Goal: Task Accomplishment & Management: Use online tool/utility

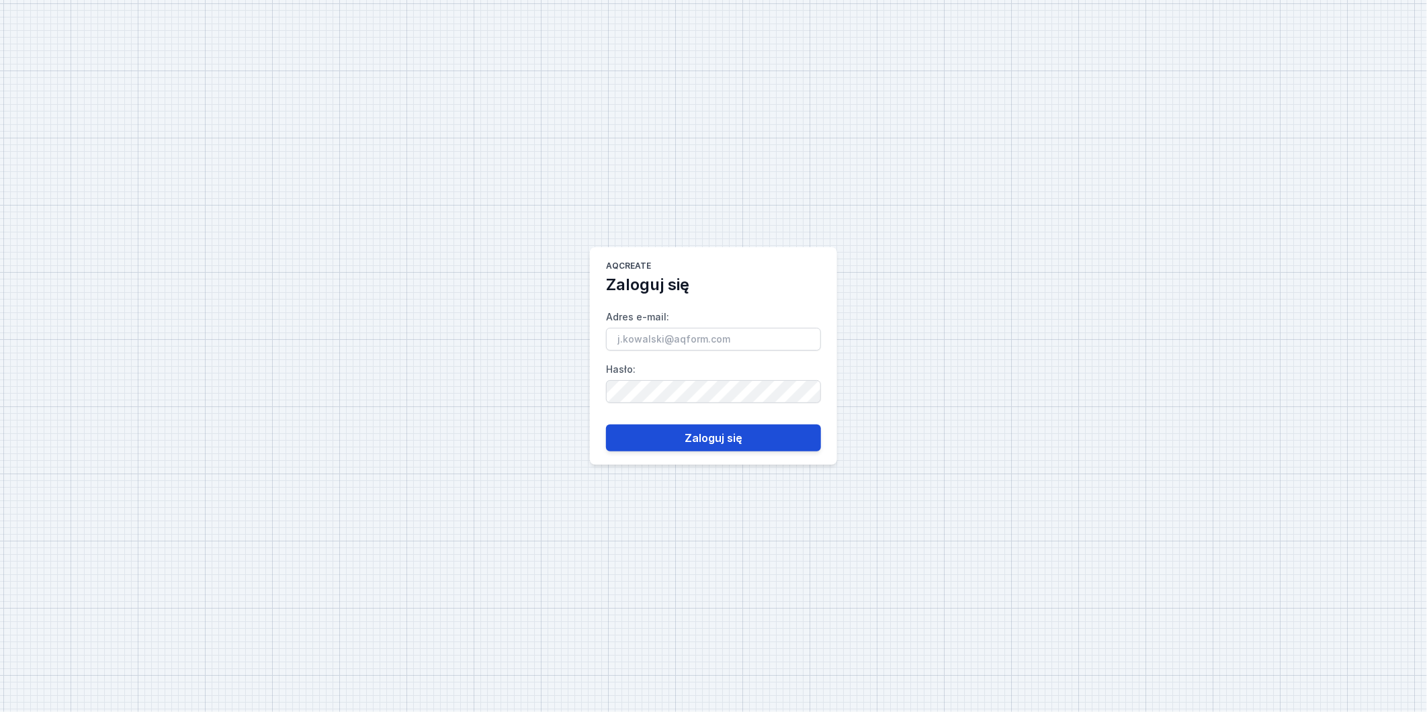
type input "[PERSON_NAME][EMAIL_ADDRESS][DOMAIN_NAME]"
click at [732, 431] on button "Zaloguj się" at bounding box center [713, 437] width 215 height 27
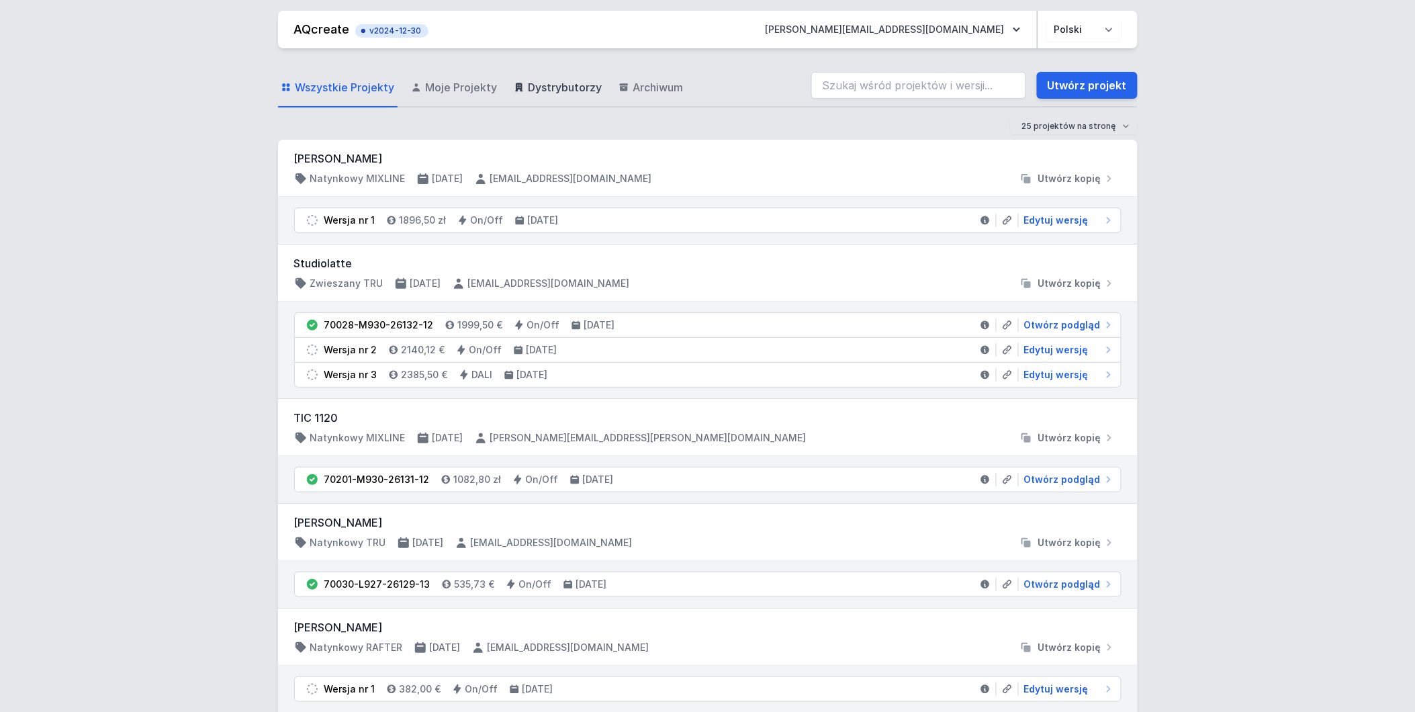
click at [586, 91] on span "Dystrybutorzy" at bounding box center [566, 87] width 74 height 16
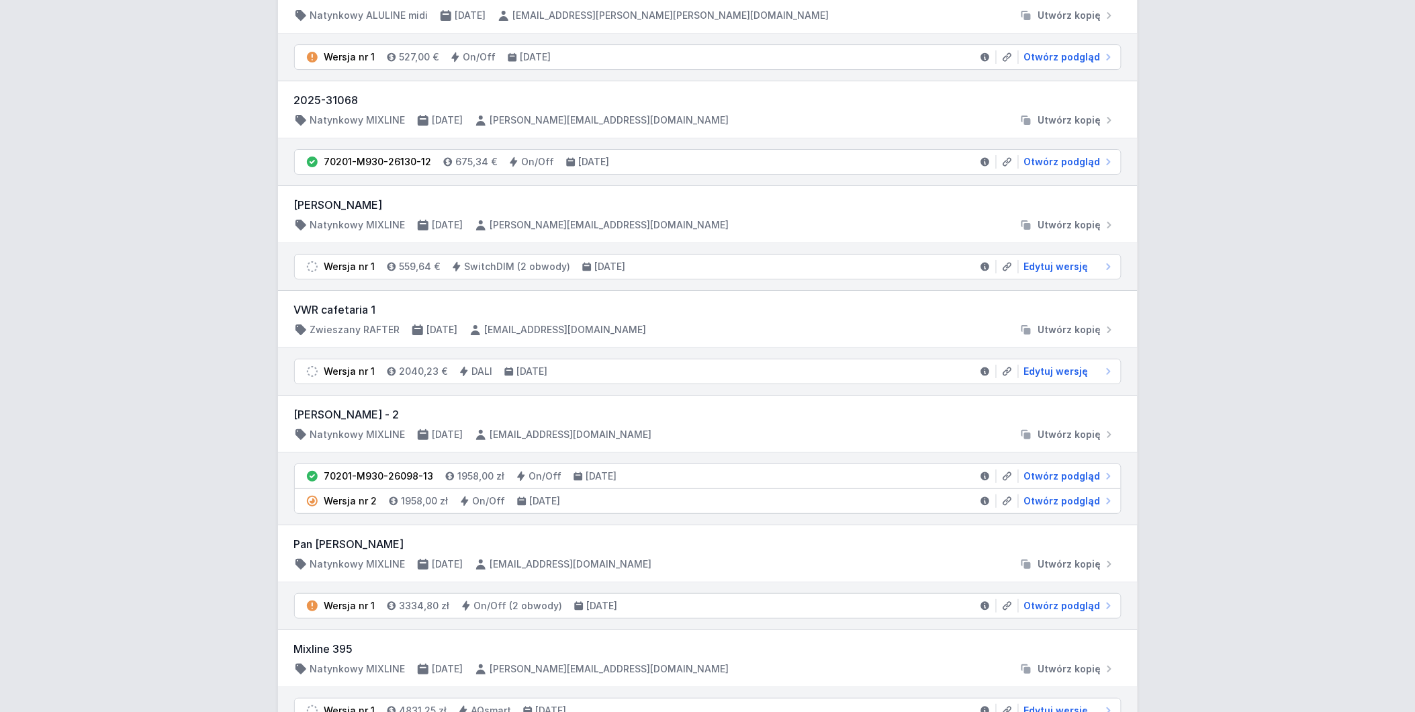
scroll to position [1641, 0]
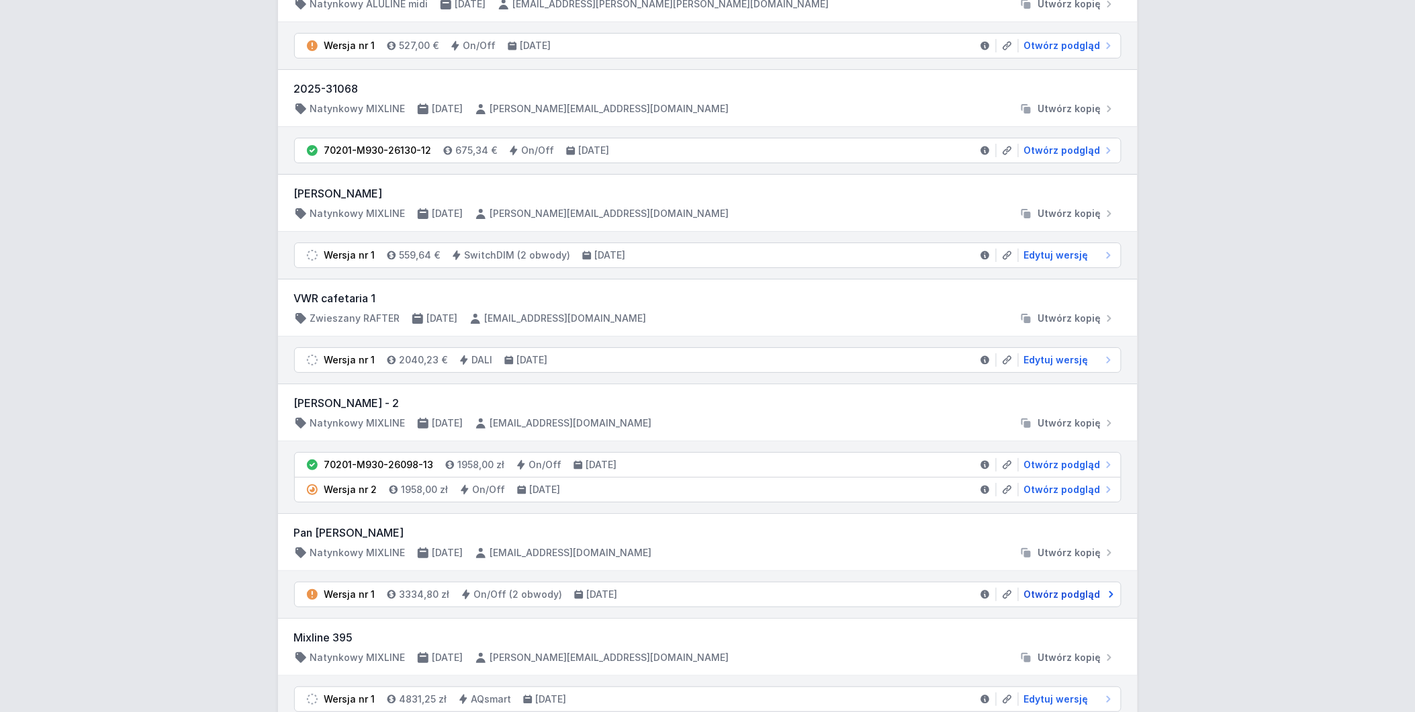
click at [1053, 600] on span "Otwórz podgląd" at bounding box center [1062, 594] width 77 height 13
select select "true"
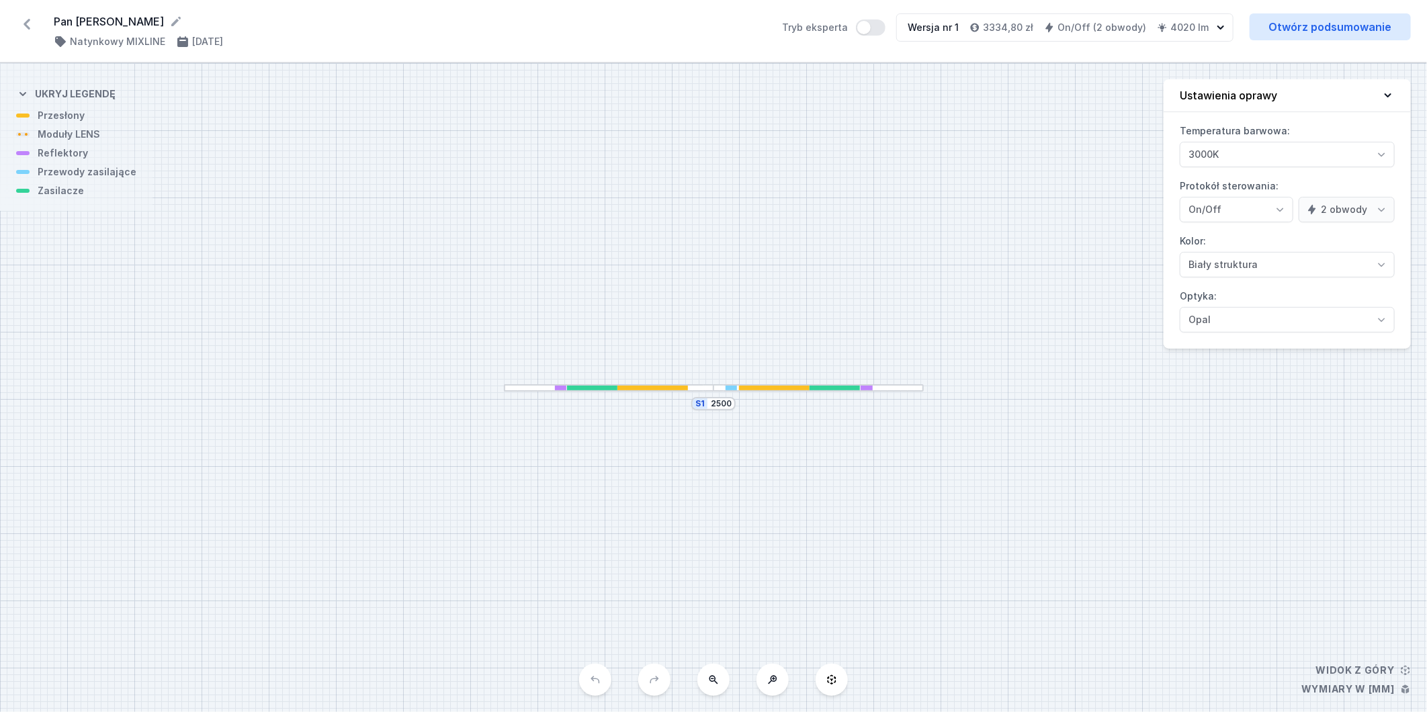
click at [653, 386] on div at bounding box center [652, 388] width 71 height 5
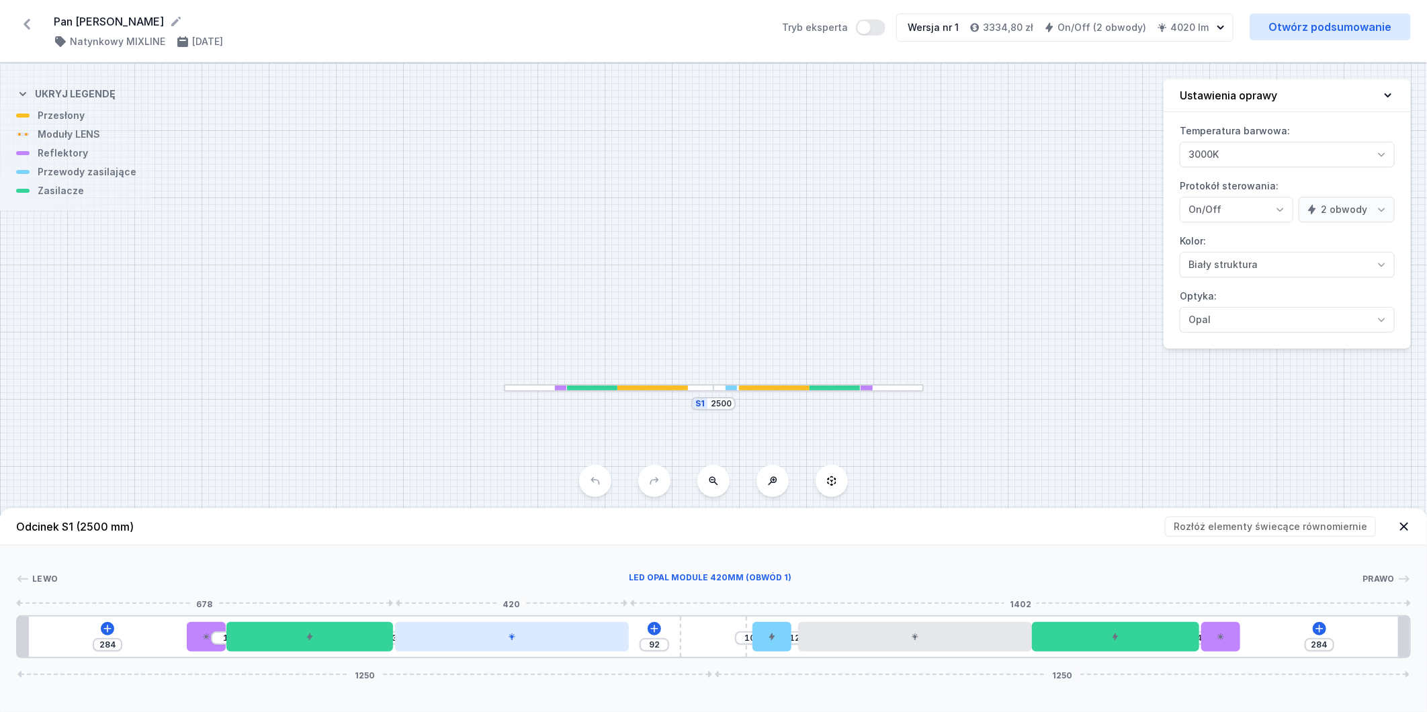
click at [457, 645] on div at bounding box center [512, 637] width 234 height 30
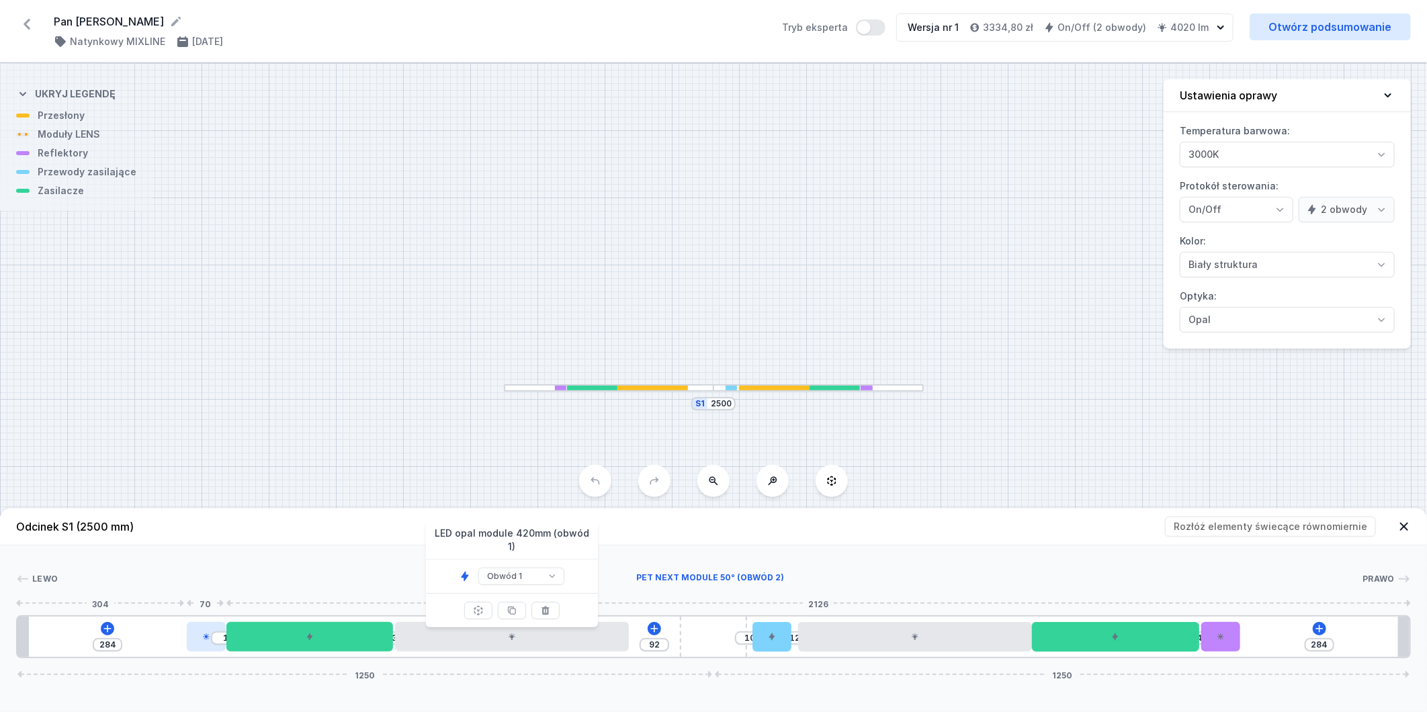
click at [191, 636] on div at bounding box center [206, 637] width 39 height 30
select select "1524"
select select "2"
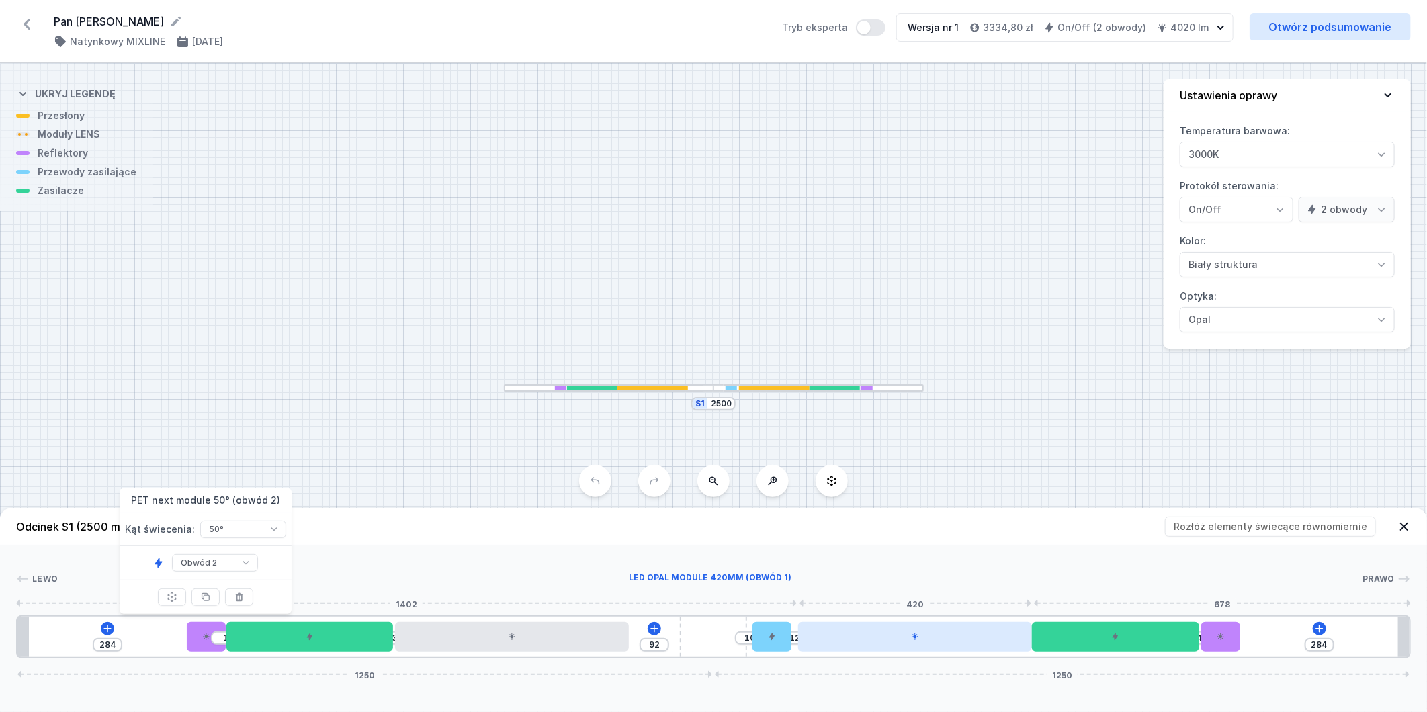
click at [828, 636] on div at bounding box center [915, 637] width 234 height 30
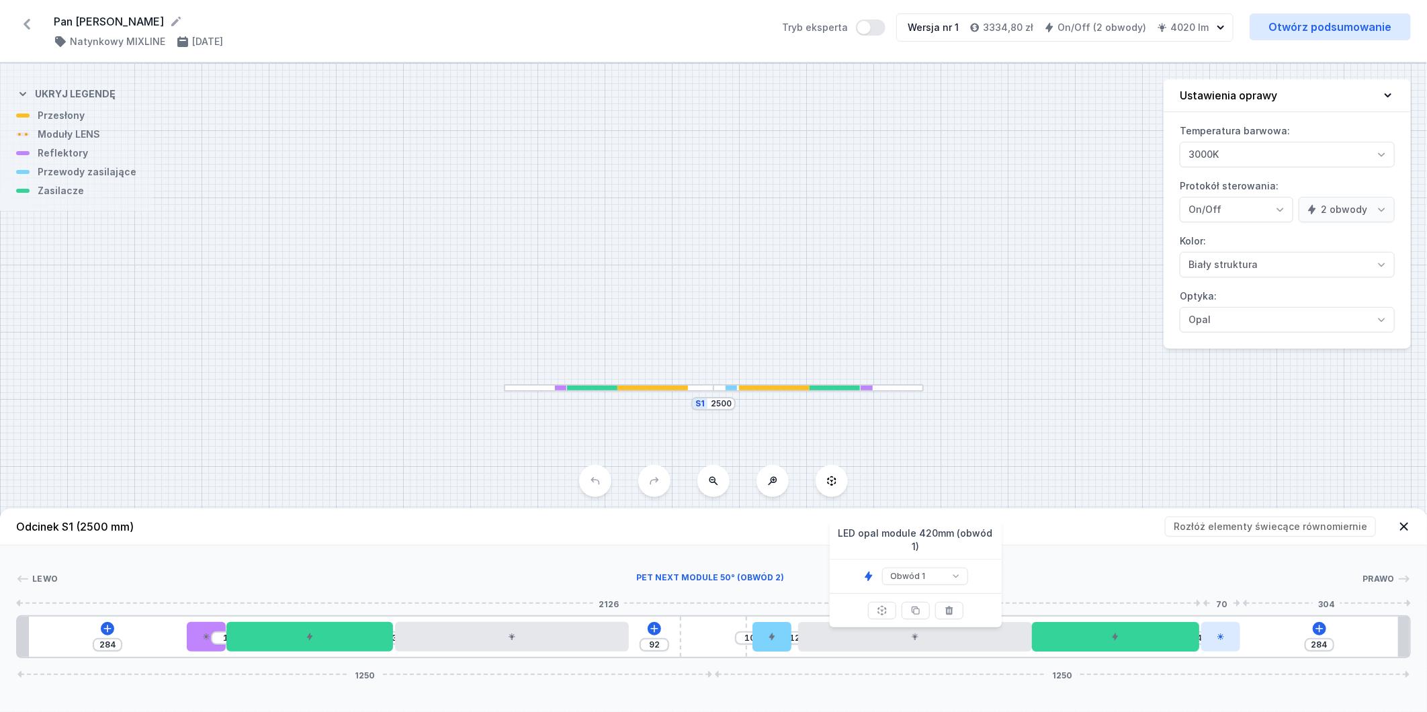
click at [1214, 643] on div at bounding box center [1220, 637] width 39 height 30
select select "1524"
select select "2"
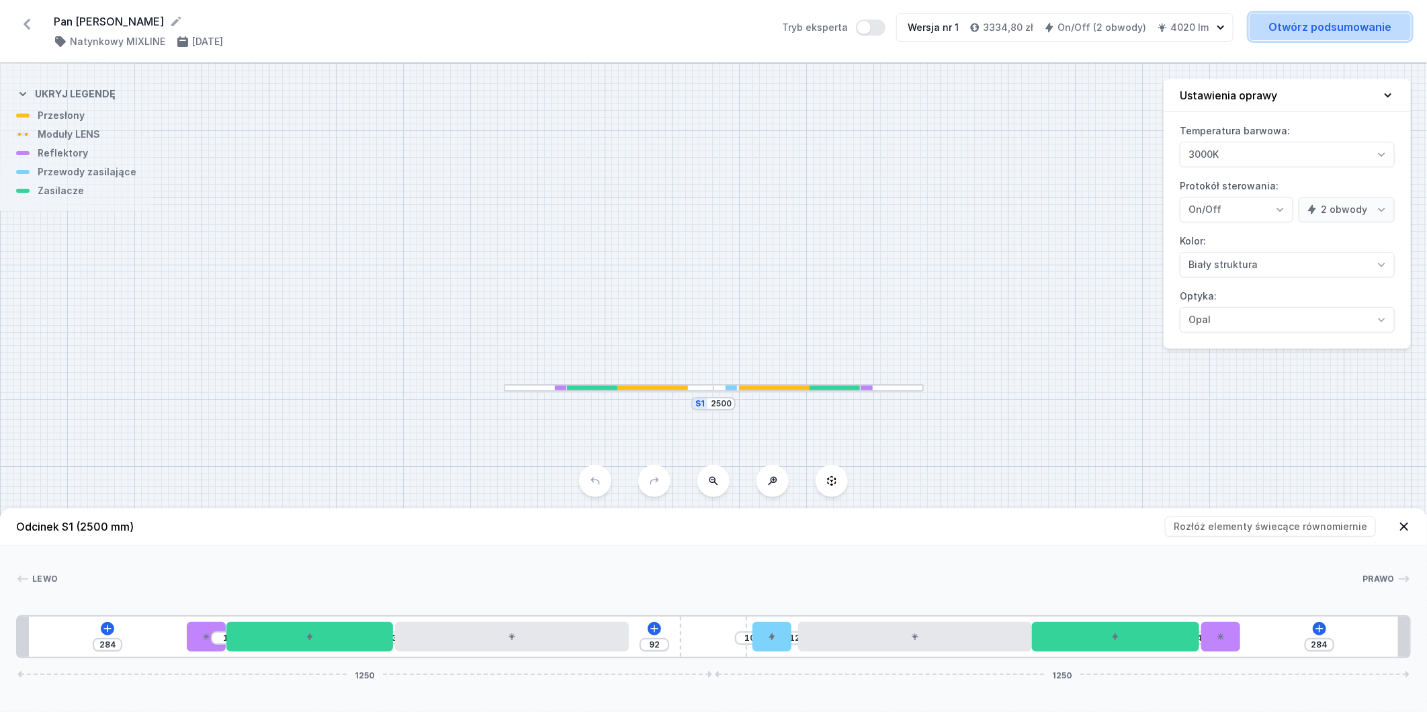
click at [1351, 22] on link "Otwórz podsumowanie" at bounding box center [1329, 26] width 161 height 27
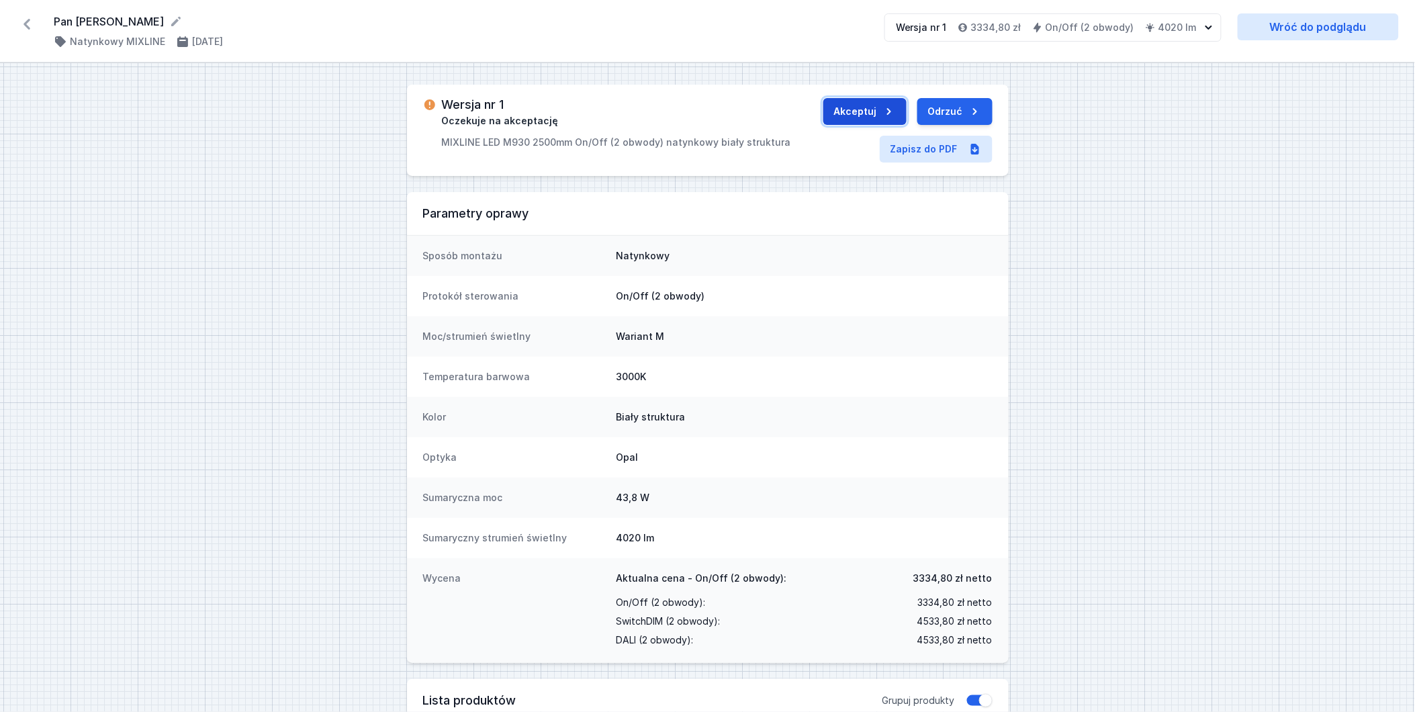
click at [876, 116] on button "Akceptuj" at bounding box center [864, 111] width 83 height 27
click at [917, 107] on button "Wyślij do ERP" at bounding box center [940, 111] width 103 height 27
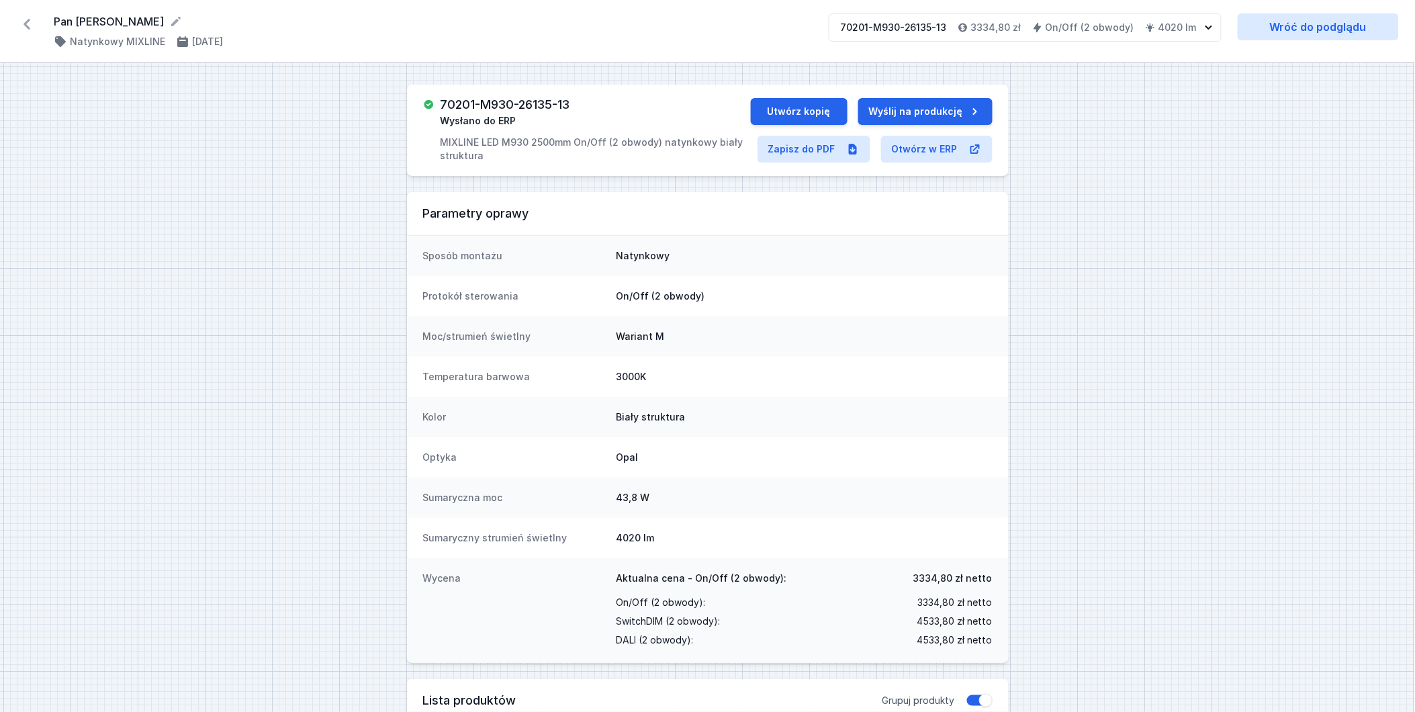
click at [23, 23] on icon at bounding box center [26, 23] width 21 height 21
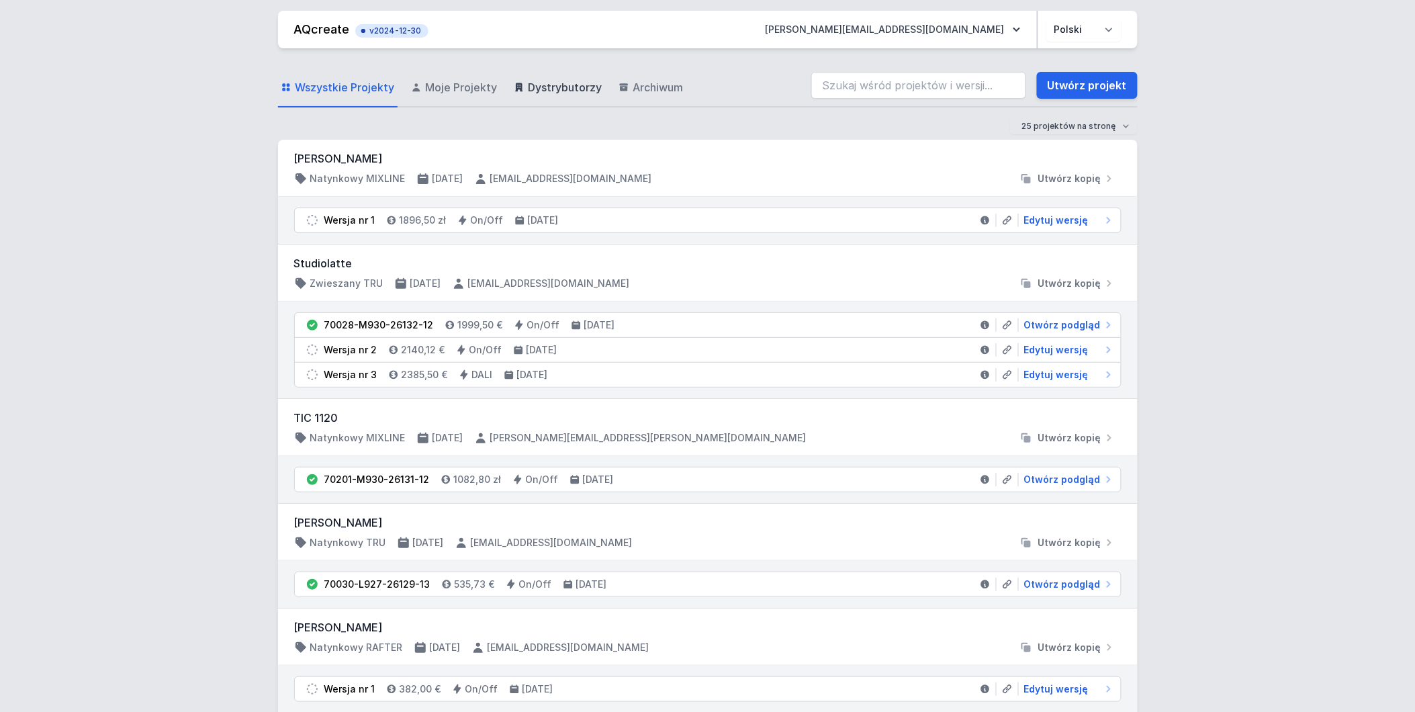
click at [568, 88] on span "Dystrybutorzy" at bounding box center [566, 87] width 74 height 16
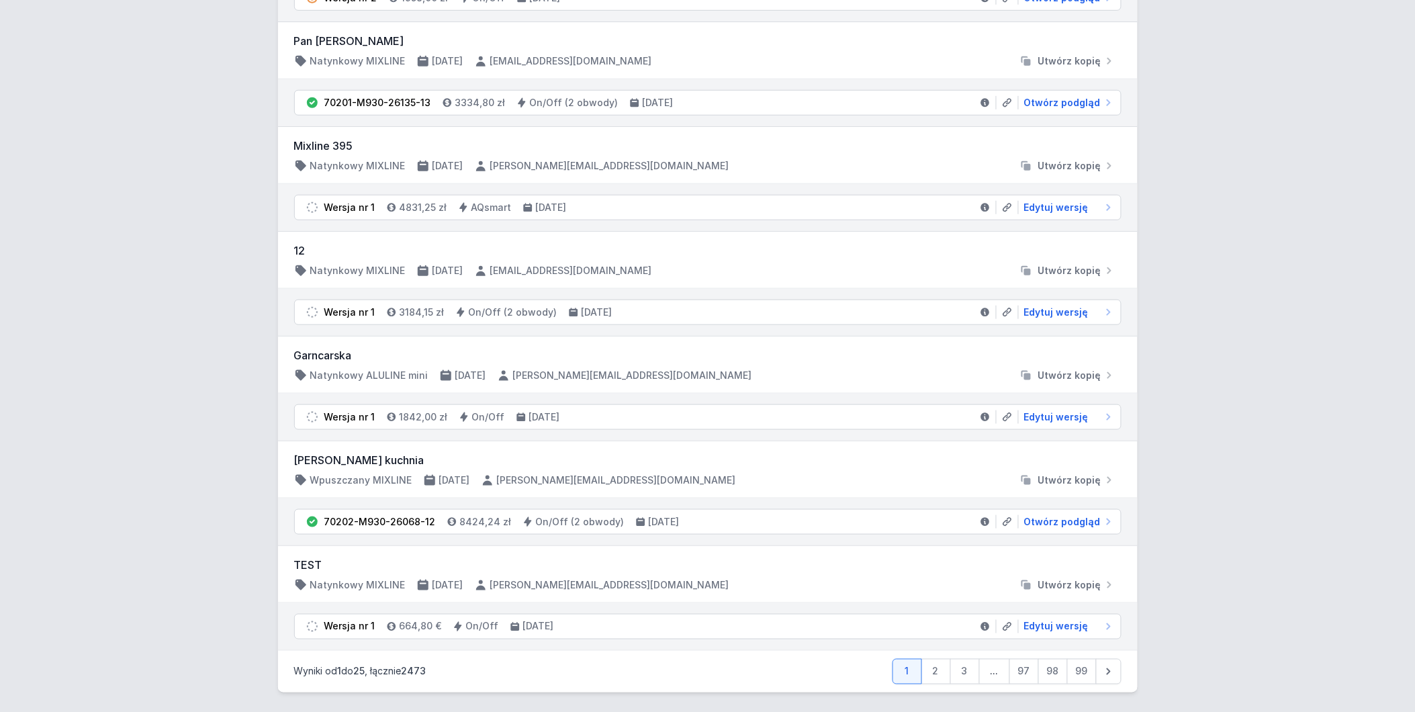
scroll to position [2147, 0]
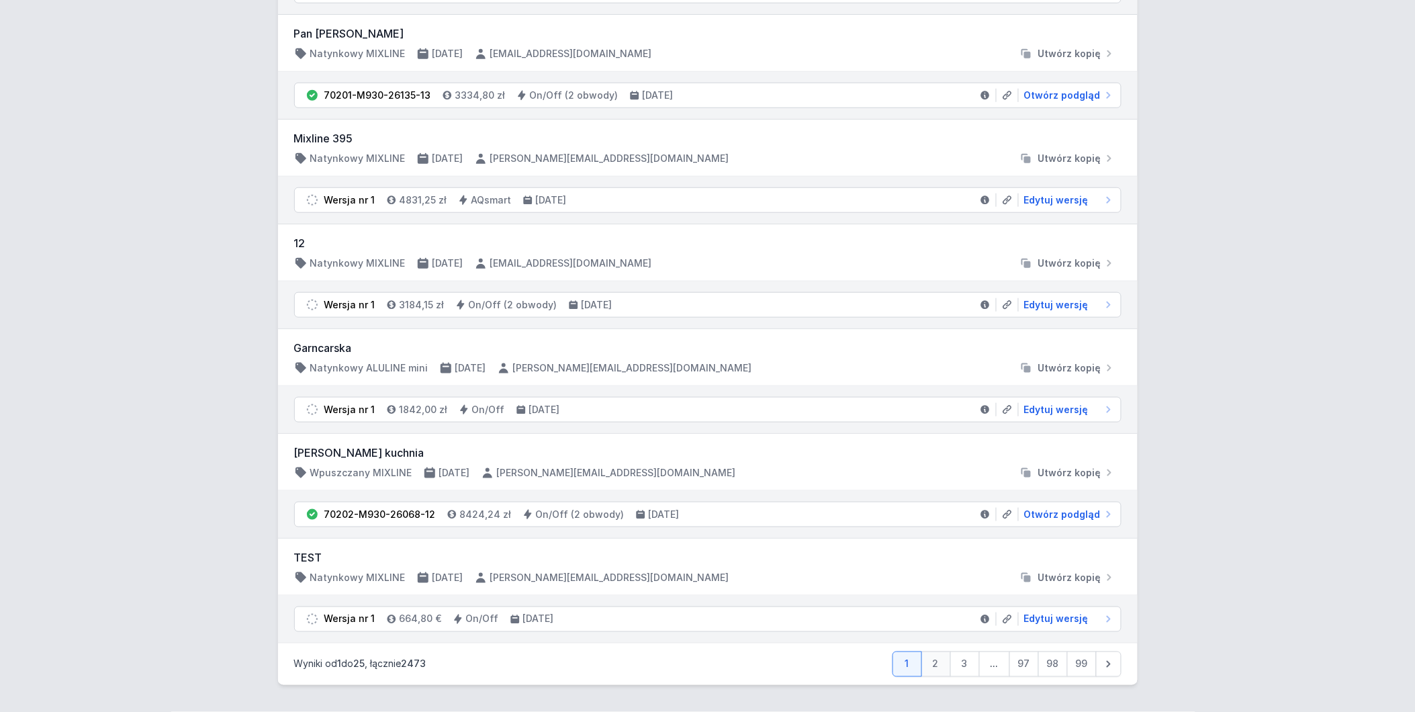
click at [935, 662] on link "2" at bounding box center [936, 664] width 30 height 26
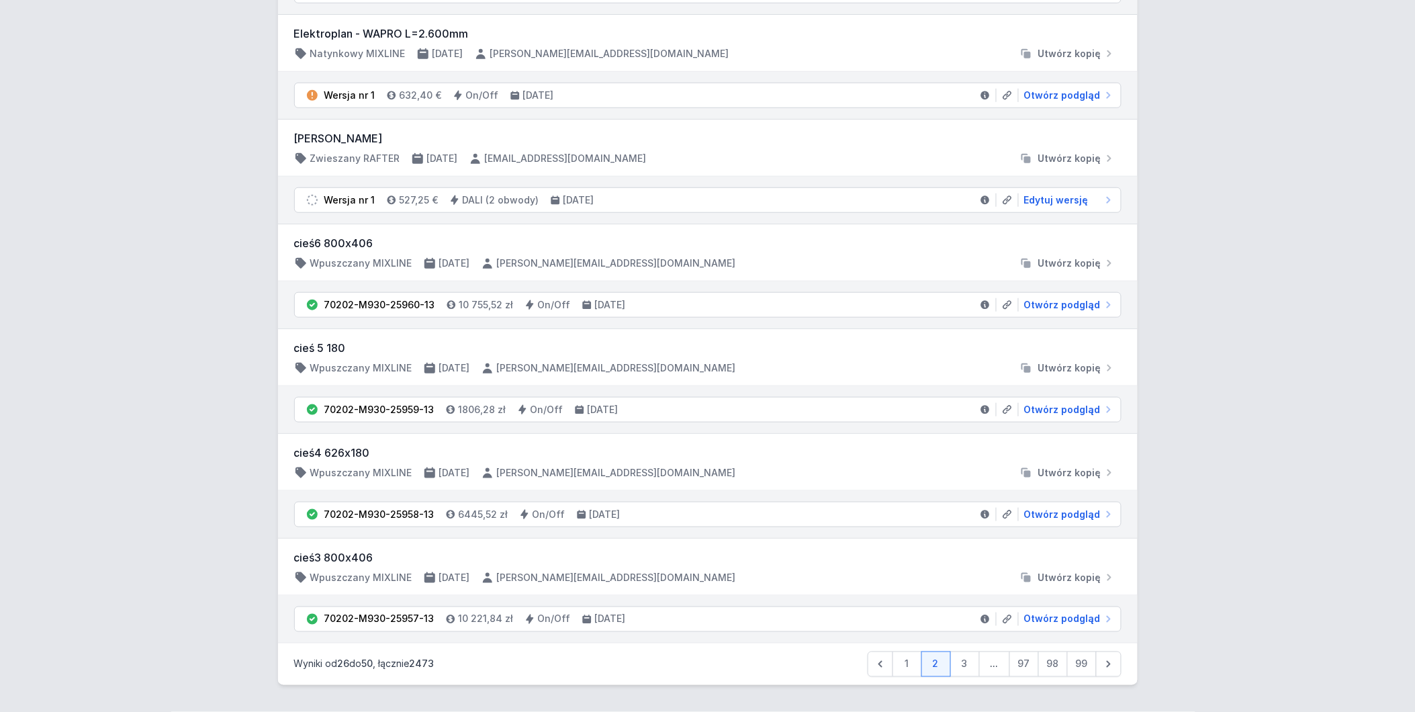
scroll to position [2121, 0]
click at [962, 668] on link "3" at bounding box center [965, 664] width 30 height 26
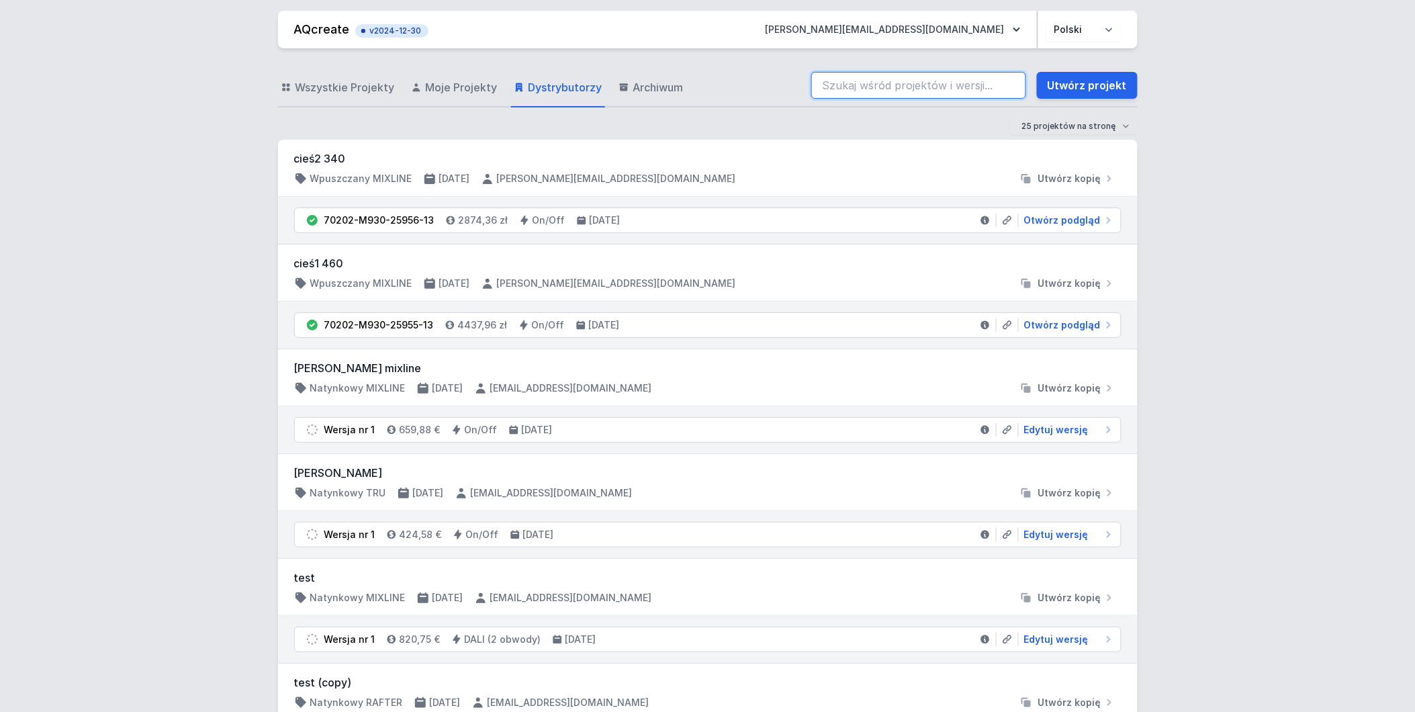
click at [878, 83] on input "search" at bounding box center [918, 85] width 215 height 27
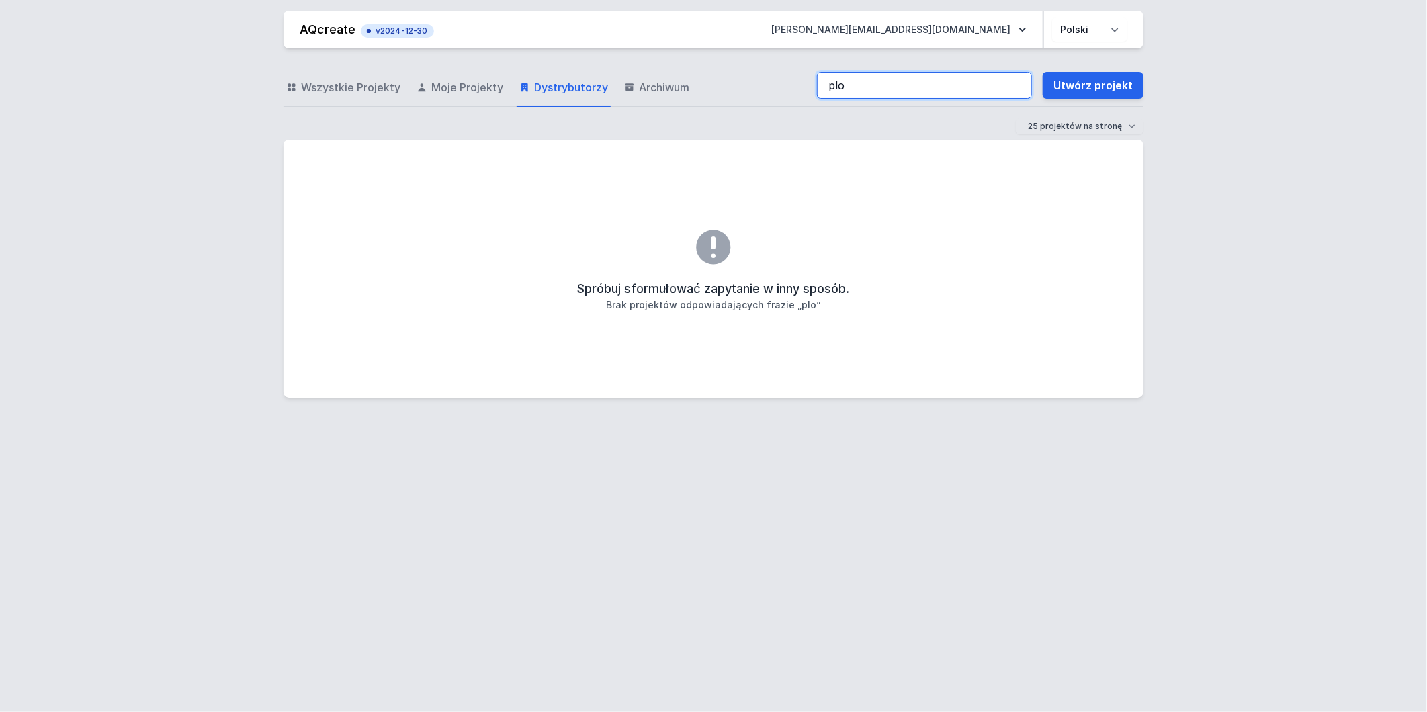
click at [855, 96] on input "plo" at bounding box center [924, 85] width 215 height 27
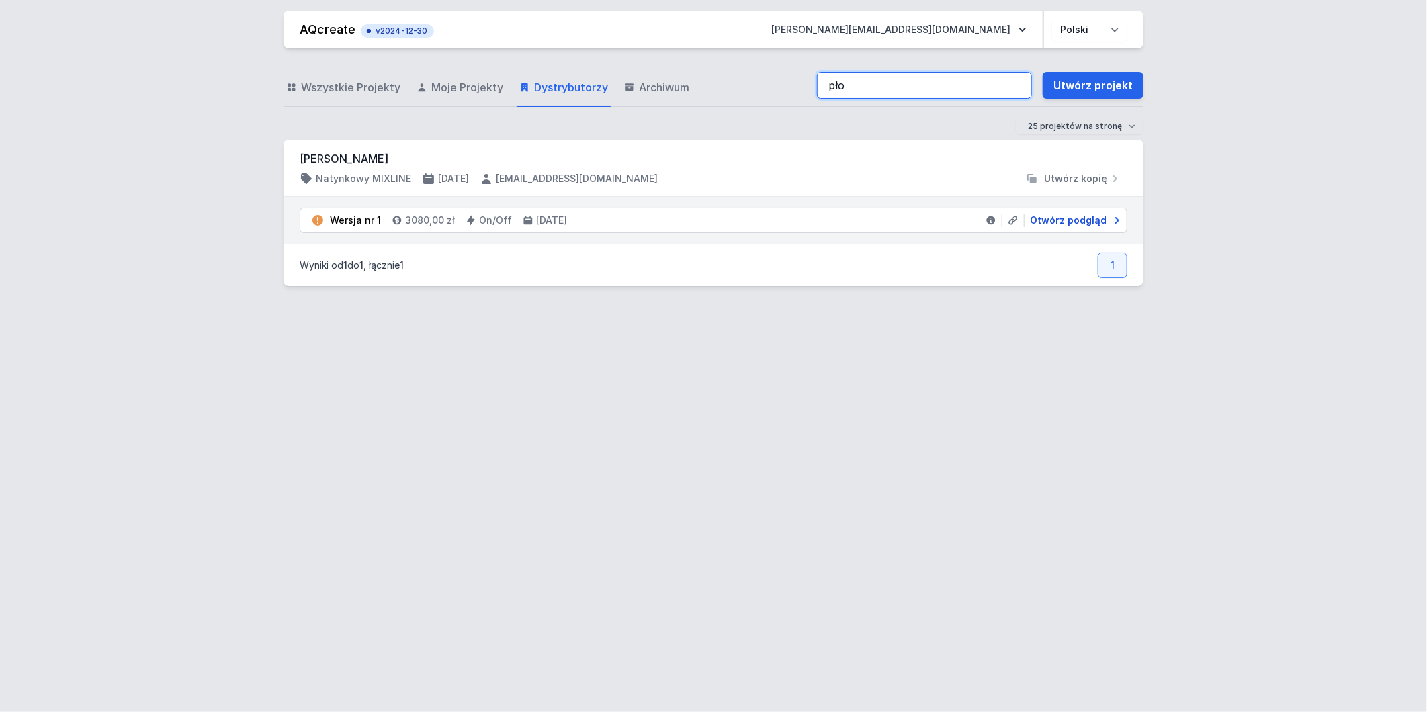
type input "pło"
click at [1086, 220] on span "Otwórz podgląd" at bounding box center [1068, 220] width 77 height 13
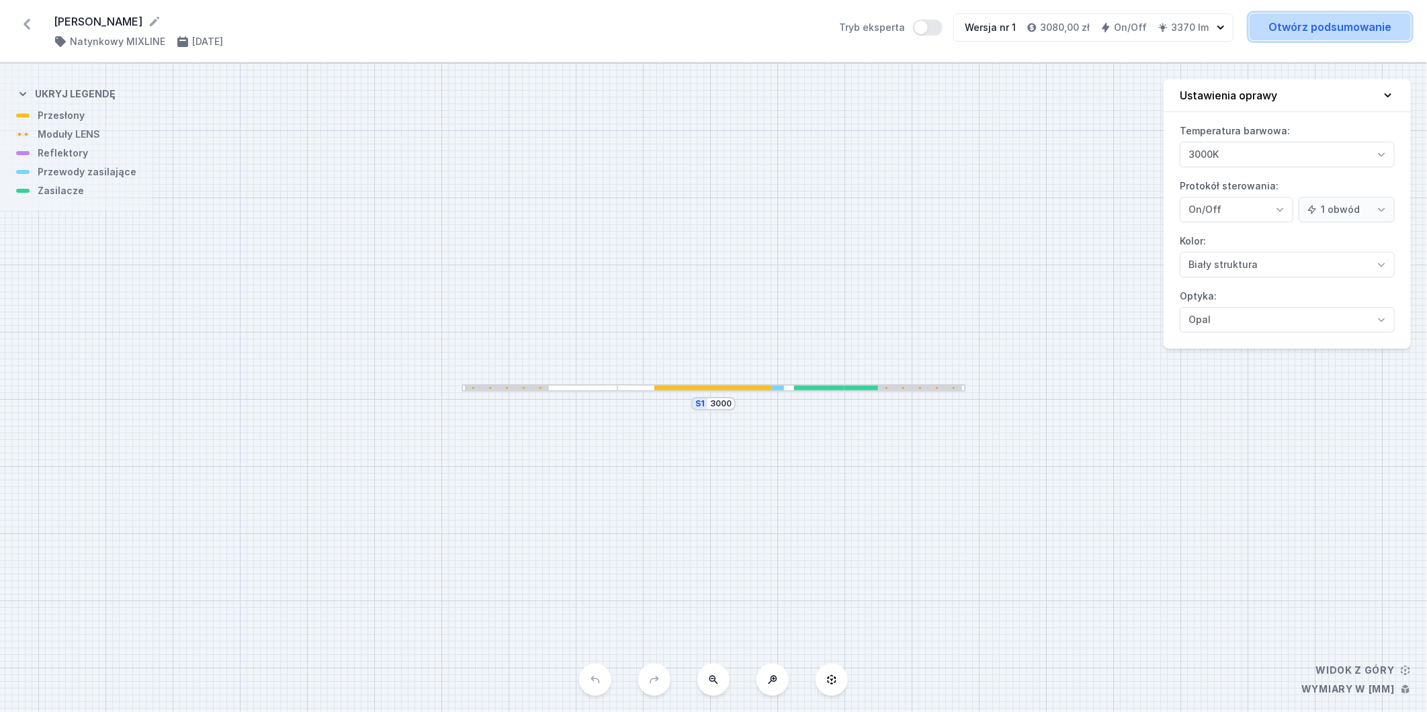
click at [1283, 32] on link "Otwórz podsumowanie" at bounding box center [1329, 26] width 161 height 27
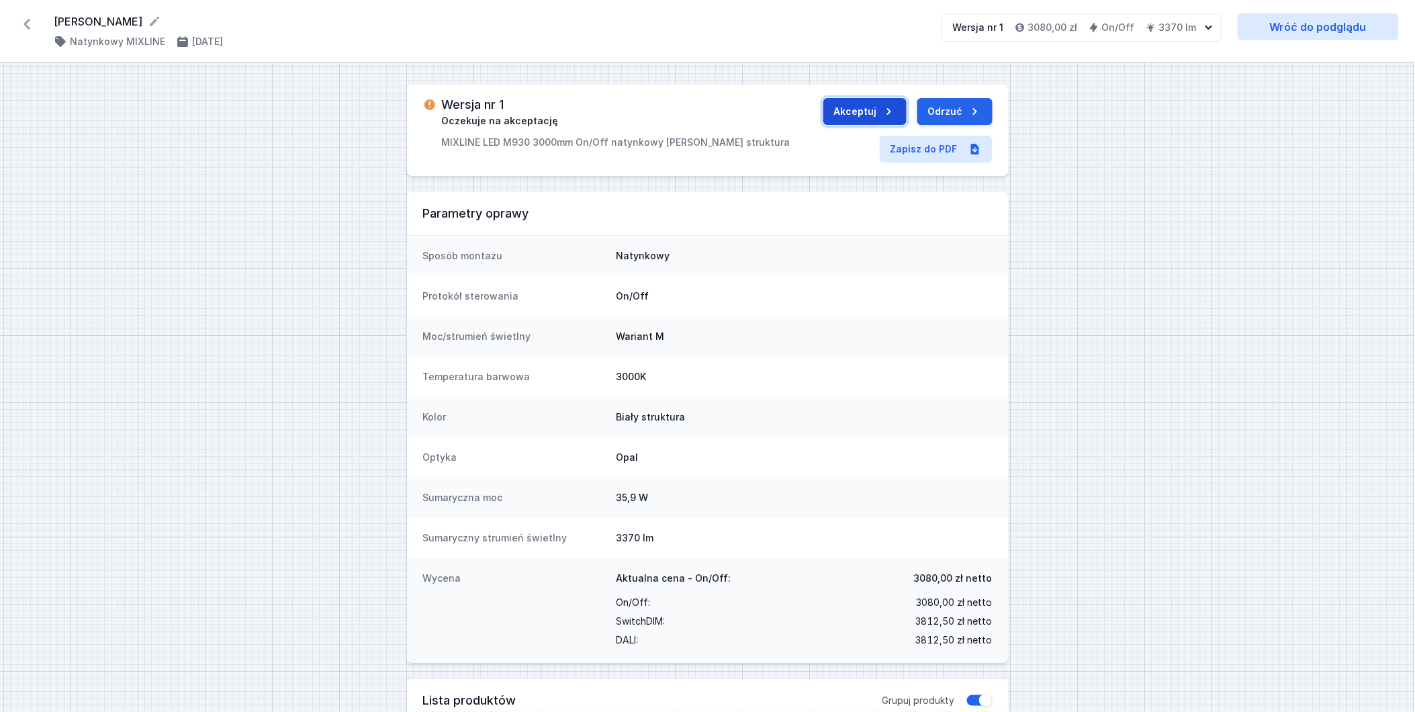
click at [878, 111] on button "Akceptuj" at bounding box center [864, 111] width 83 height 27
click at [930, 106] on button "Wyślij do ERP" at bounding box center [940, 111] width 103 height 27
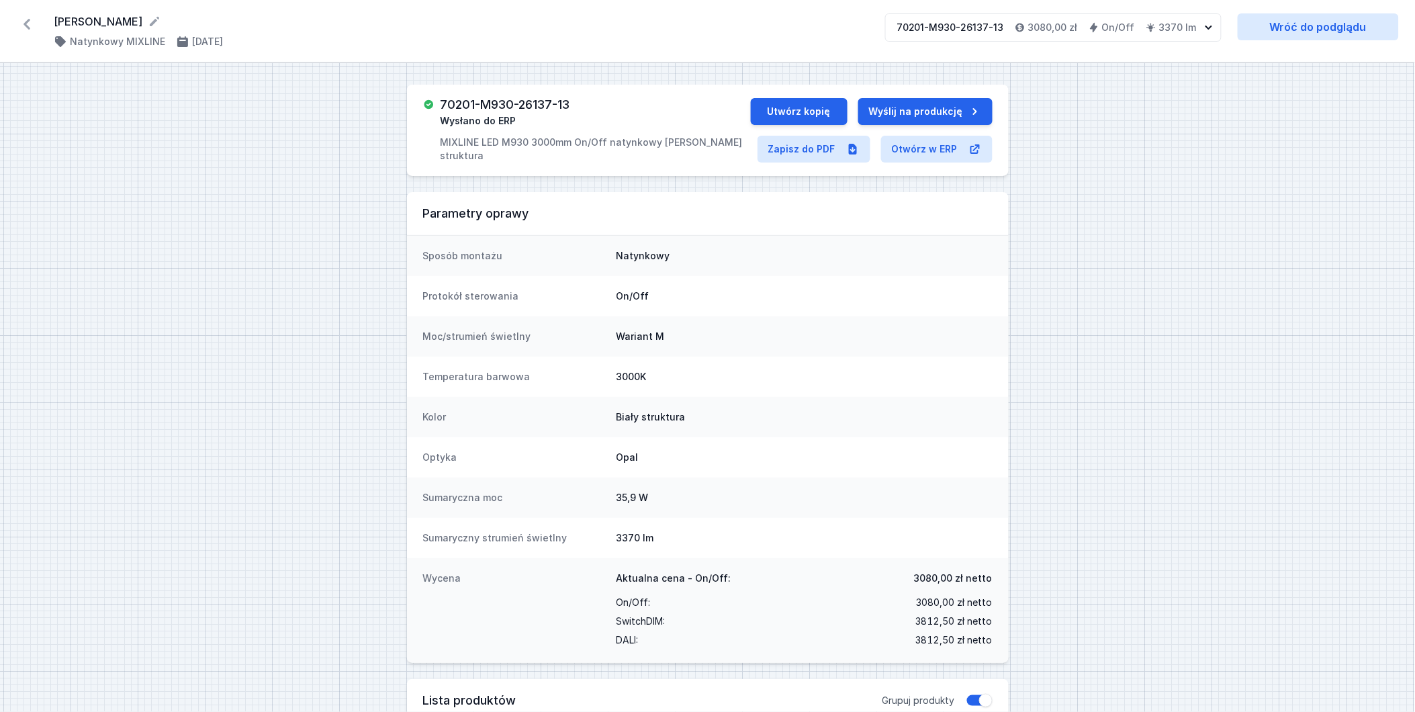
drag, startPoint x: 26, startPoint y: 21, endPoint x: 37, endPoint y: 21, distance: 11.4
click at [26, 21] on icon at bounding box center [27, 24] width 7 height 11
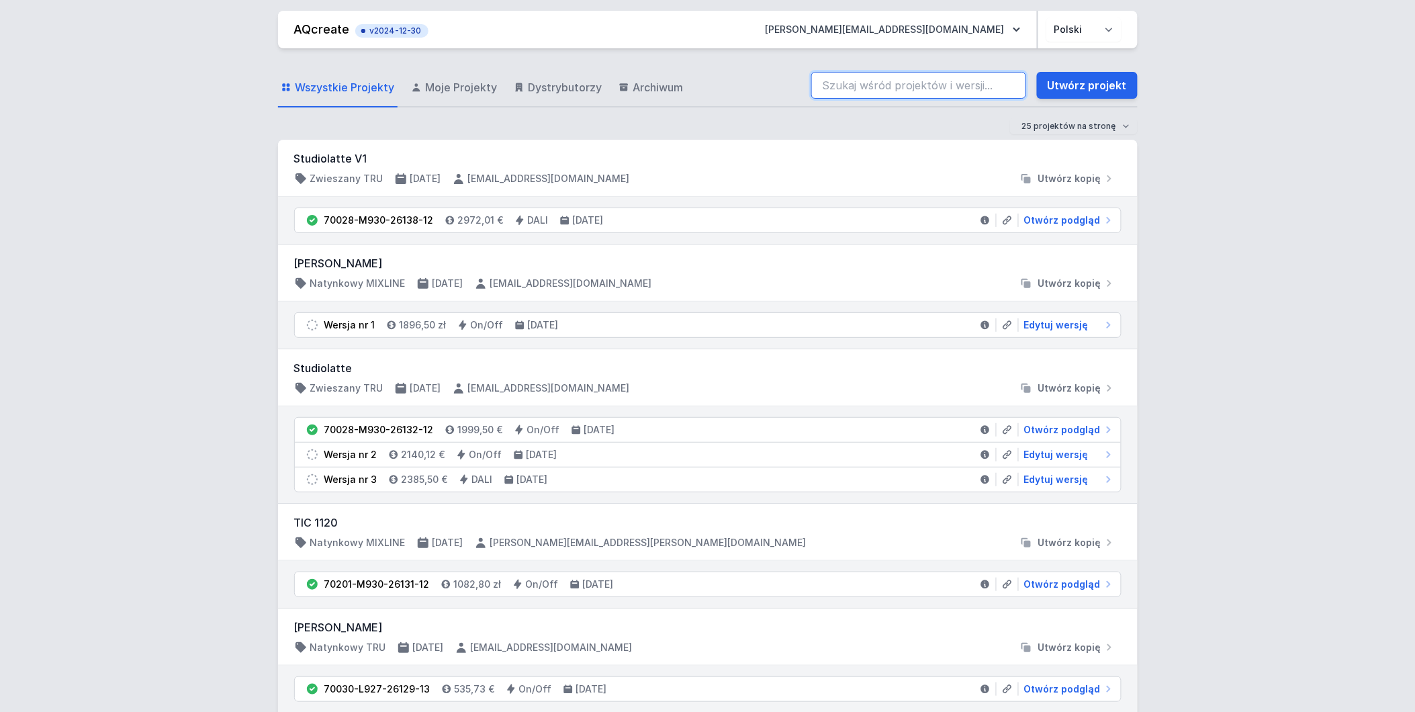
click at [860, 83] on input "search" at bounding box center [918, 85] width 215 height 27
paste input "70028-M930-26138-12"
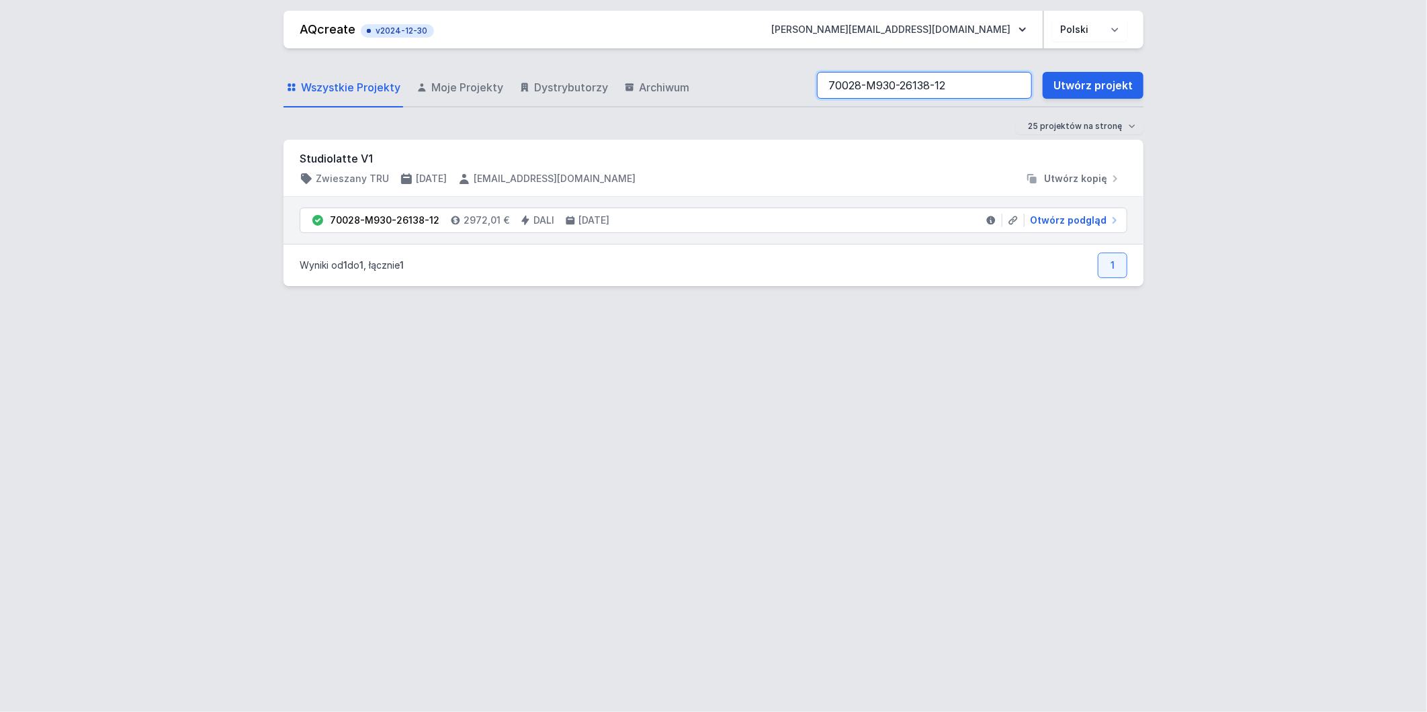
drag, startPoint x: 988, startPoint y: 84, endPoint x: 769, endPoint y: 71, distance: 219.3
click at [769, 71] on div "Wszystkie Projekty Moje Projekty Dystrybutorzy Archiwum 70028-M930-26138-12 Utw…" at bounding box center [713, 85] width 860 height 43
paste input "5997"
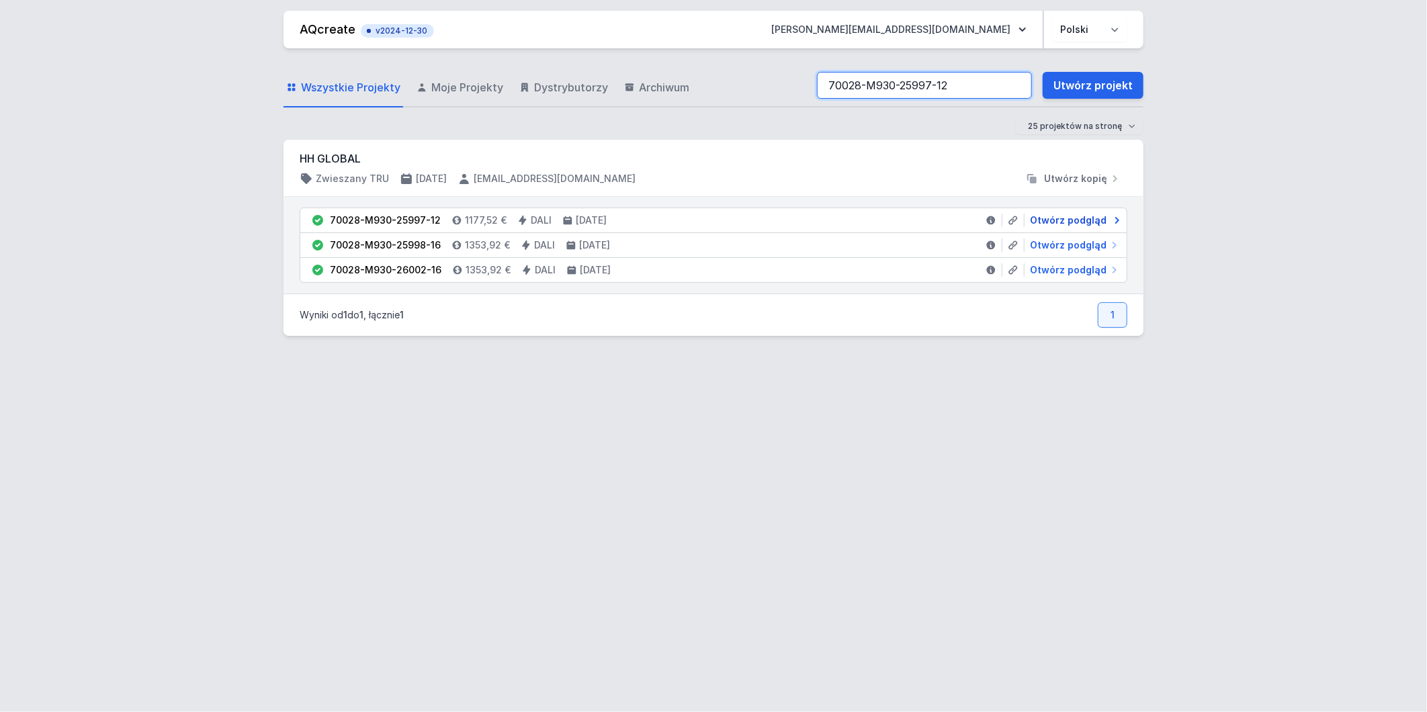
type input "70028-M930-25997-12"
click at [1054, 222] on span "Otwórz podgląd" at bounding box center [1068, 220] width 77 height 13
select select "M"
select select "3000"
select select "4"
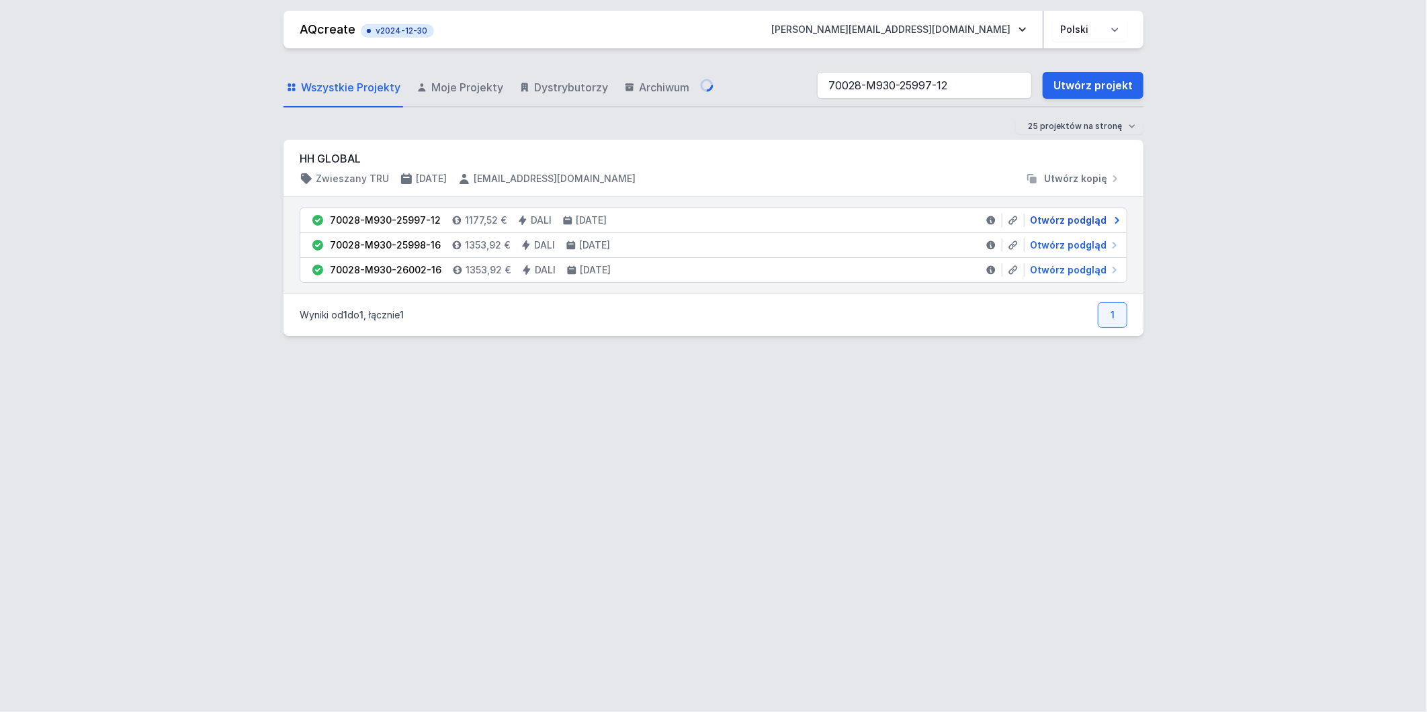
select select "2"
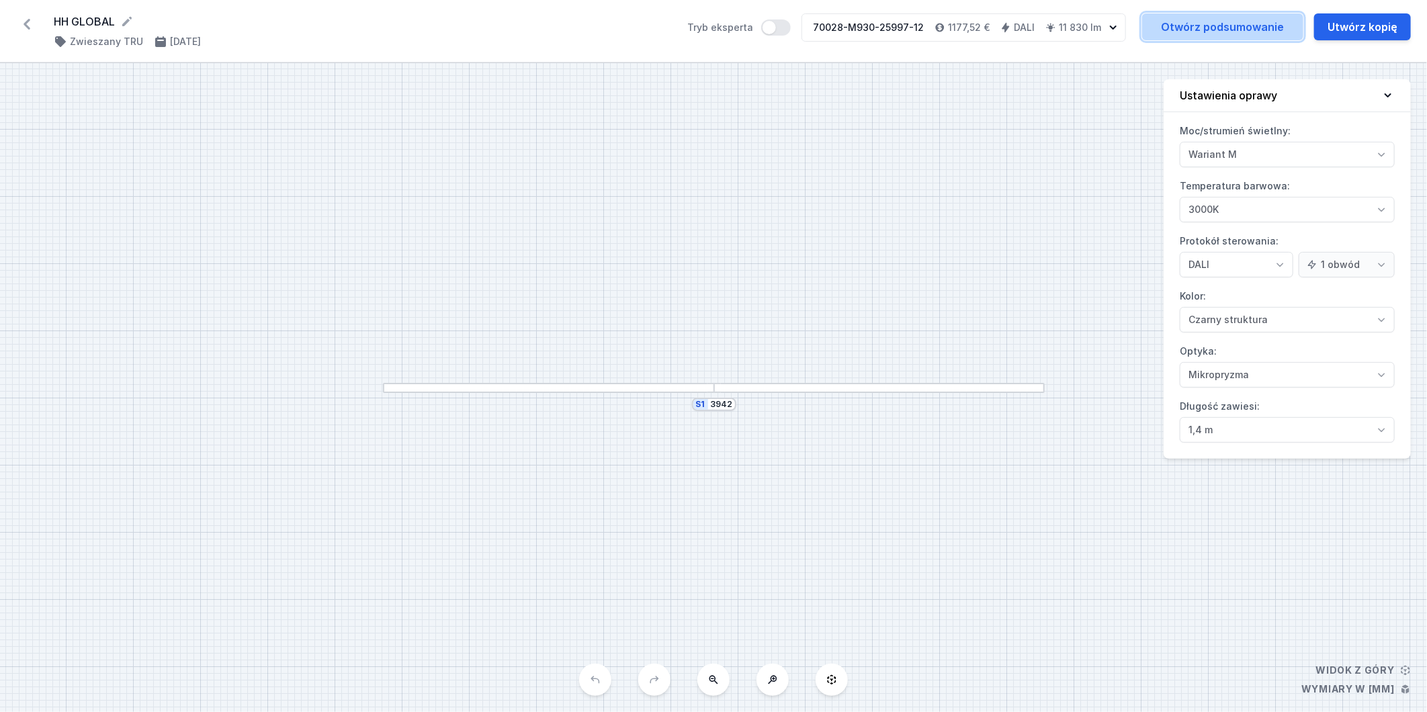
click at [1174, 26] on link "Otwórz podsumowanie" at bounding box center [1222, 26] width 161 height 27
